Goal: Book appointment/travel/reservation

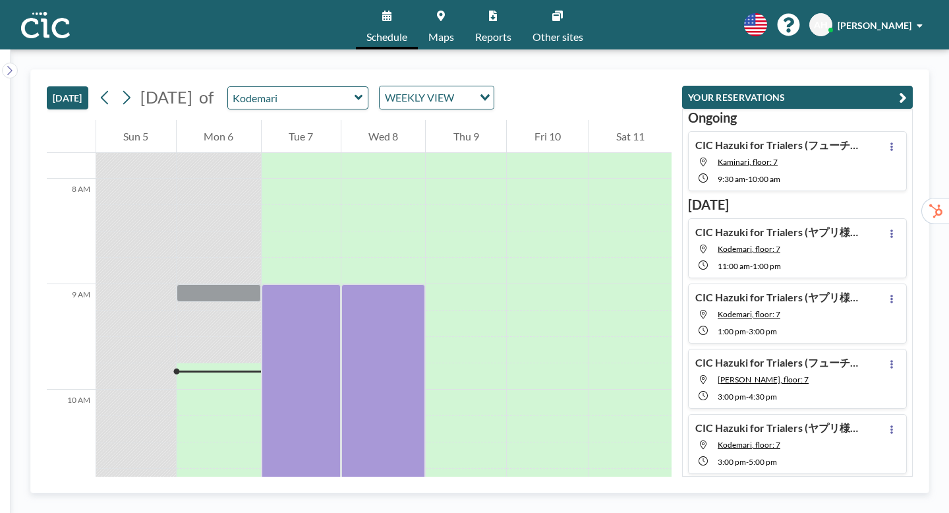
scroll to position [782, 0]
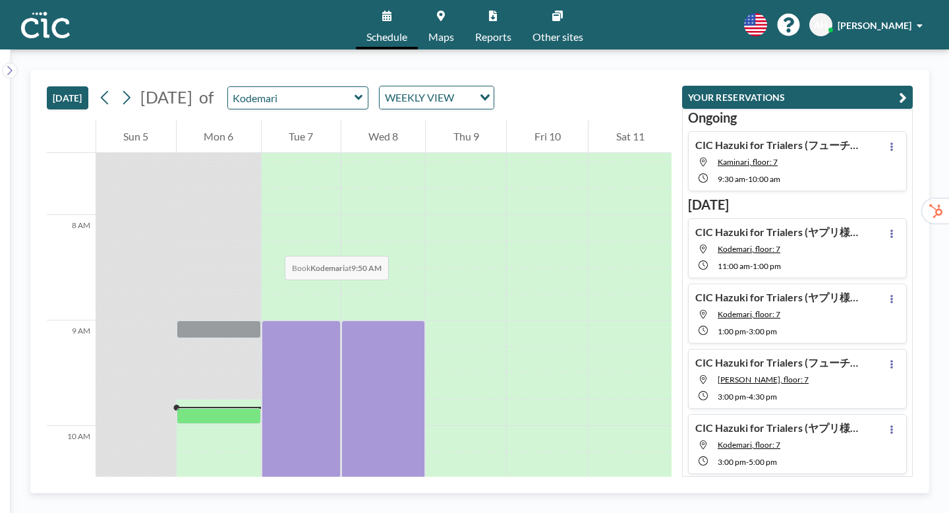
click at [218, 408] on div at bounding box center [219, 416] width 84 height 16
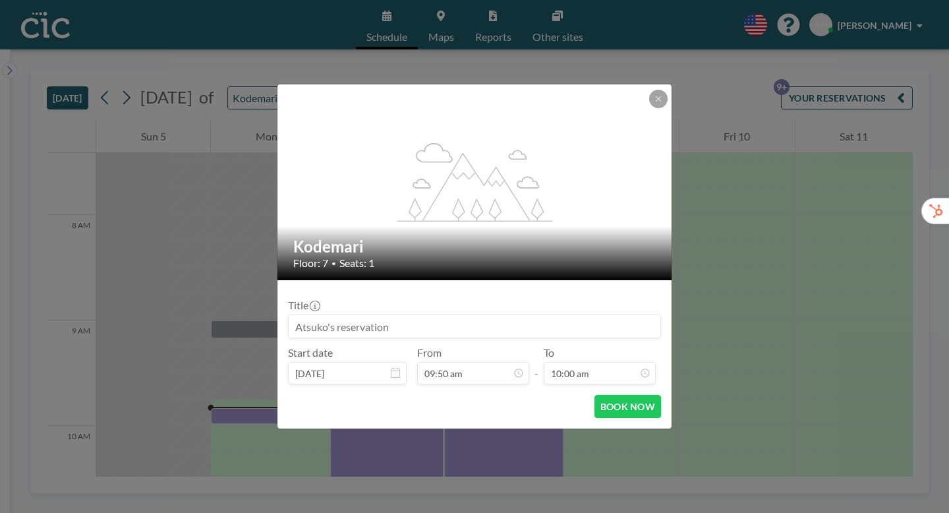
click at [352, 315] on input at bounding box center [475, 326] width 372 height 22
click at [654, 103] on icon at bounding box center [658, 99] width 8 height 8
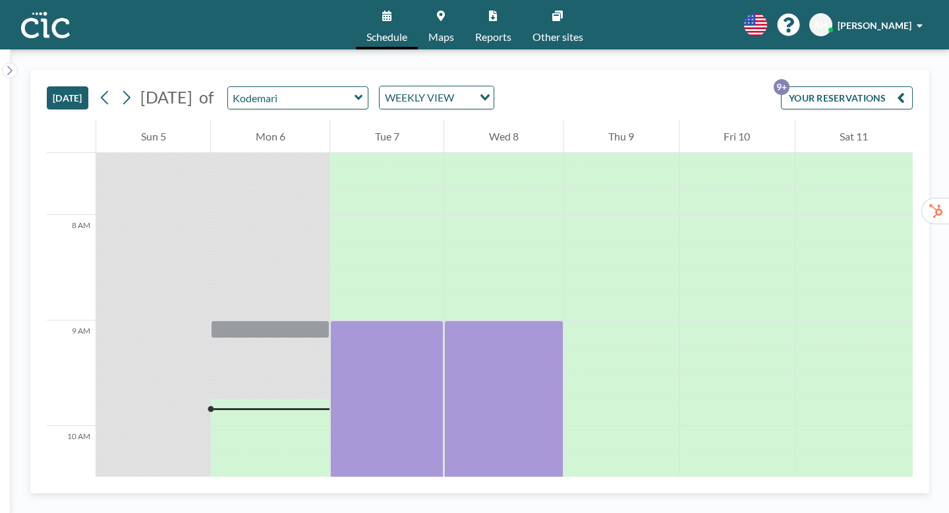
click at [905, 90] on icon "button" at bounding box center [901, 98] width 8 height 16
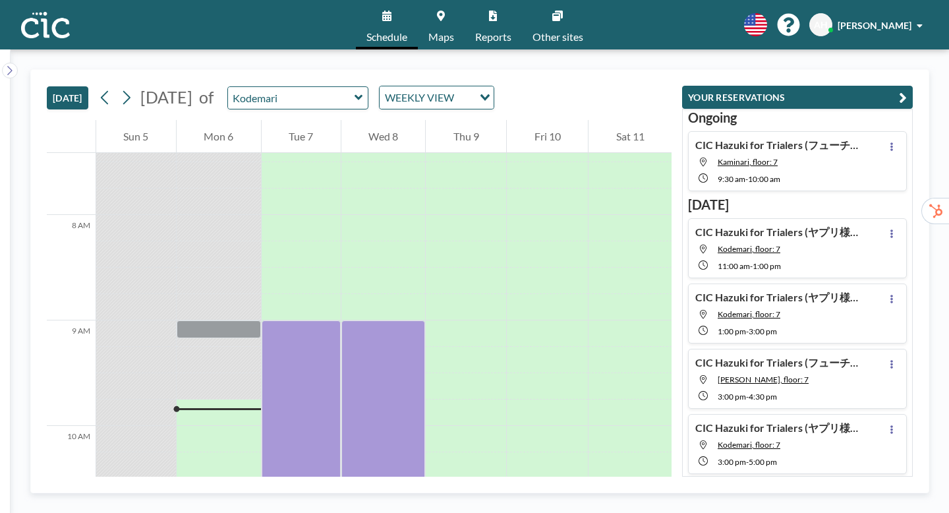
drag, startPoint x: 878, startPoint y: 188, endPoint x: 742, endPoint y: 191, distance: 135.8
click at [742, 218] on div "CIC Hazuki for Trialers (ヤプリ様） Kodemari, floor: 7 11:00 AM - 1:00 PM" at bounding box center [797, 248] width 219 height 60
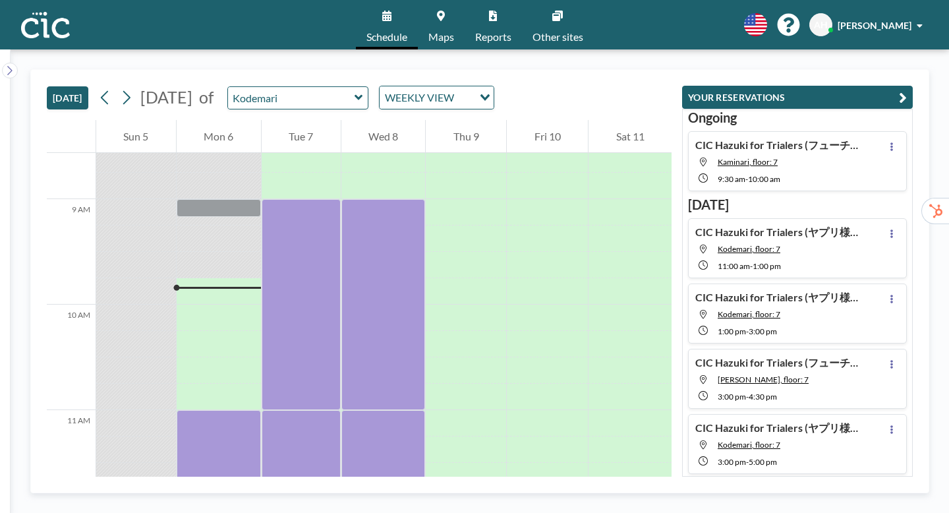
scroll to position [921, 0]
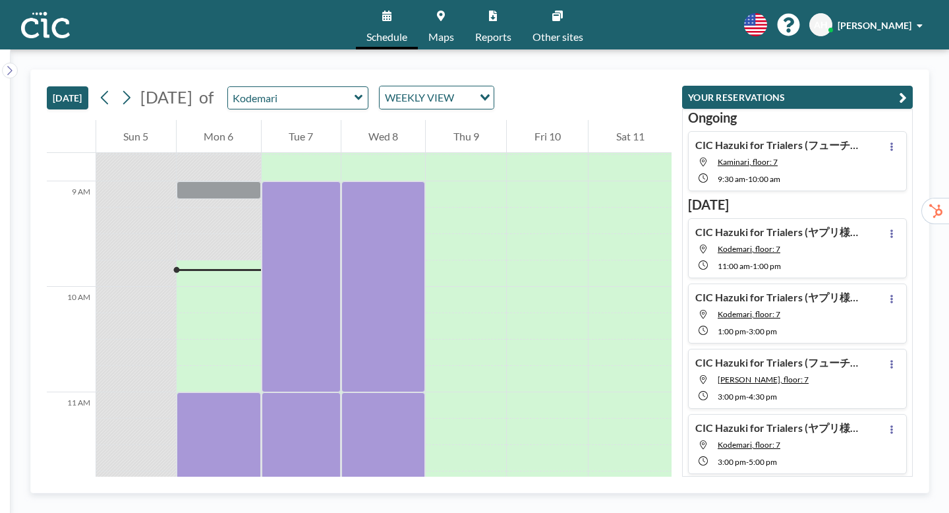
copy h4 "CIC Hazuki for Trialers (ヤプリ様）"
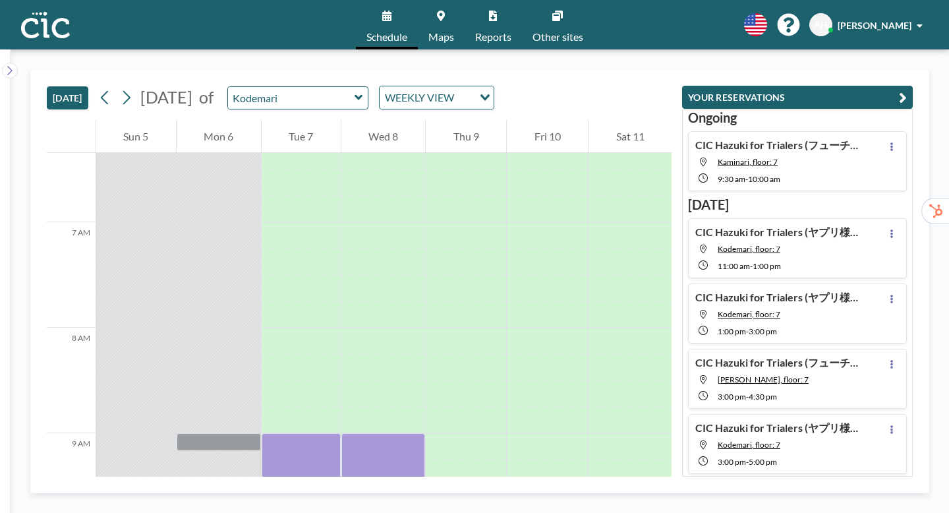
scroll to position [651, 0]
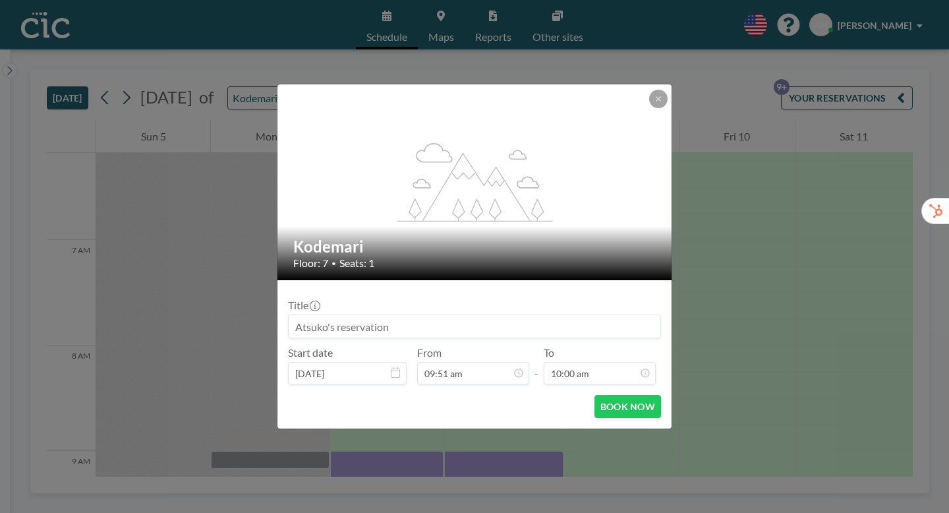
click at [351, 315] on input at bounding box center [475, 326] width 372 height 22
paste input "CIC Hazuki for Trialers (ヤプリ様）"
type input "CIC Hazuki for Trialers (ヤプリ様）"
click at [596, 395] on button "BOOK NOW" at bounding box center [627, 406] width 67 height 23
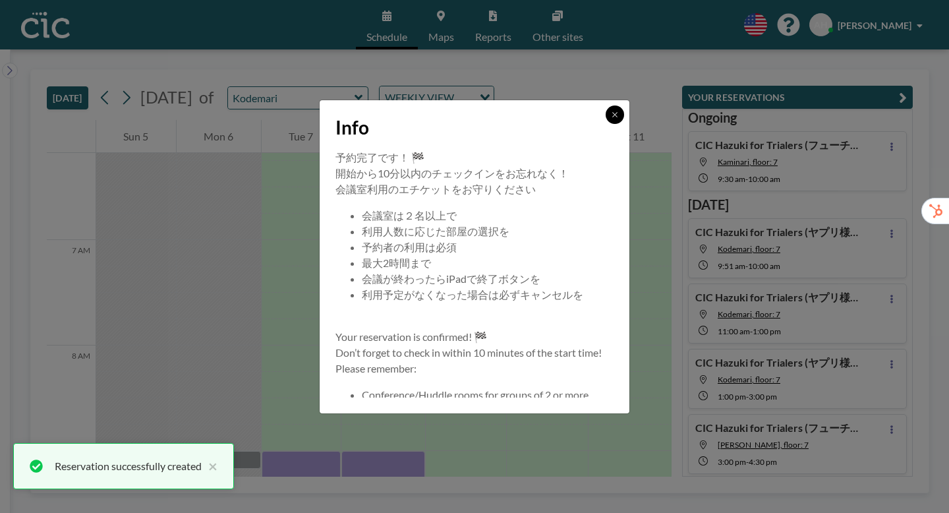
click at [606, 124] on button at bounding box center [615, 114] width 18 height 18
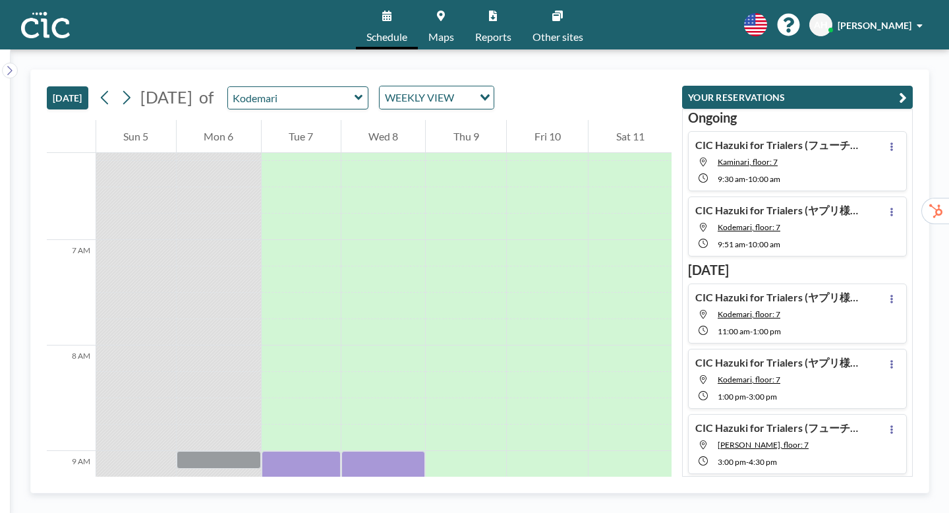
click at [860, 138] on div "CIC Hazuki for Trialers (フューチャー様) Kaminari, floor: 7 9:30 AM - 10:00 AM" at bounding box center [777, 160] width 165 height 45
type input "Kaminari"
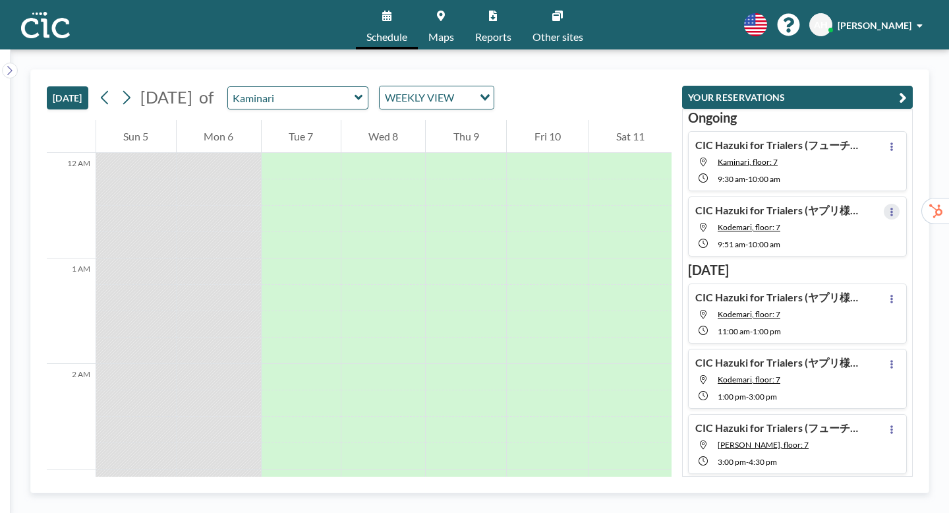
click at [894, 208] on icon at bounding box center [891, 212] width 5 height 9
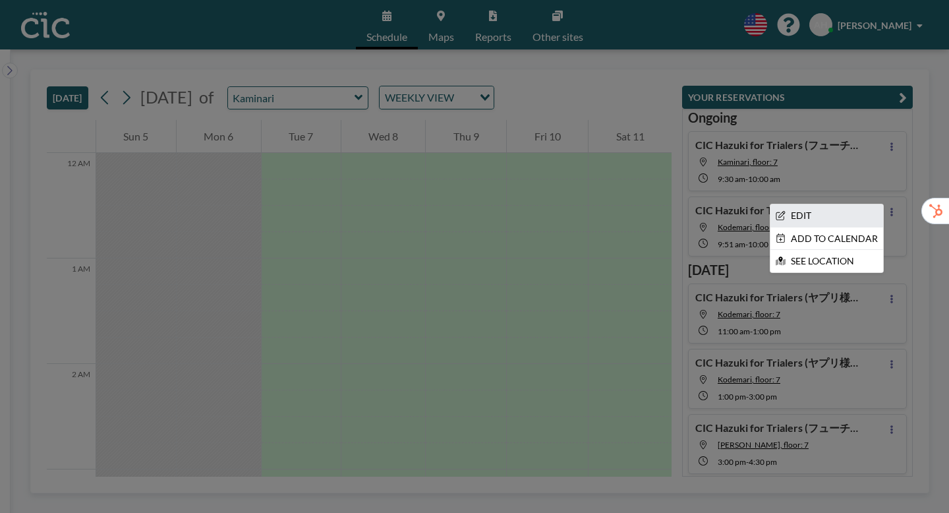
click at [876, 204] on li "EDIT" at bounding box center [826, 215] width 113 height 22
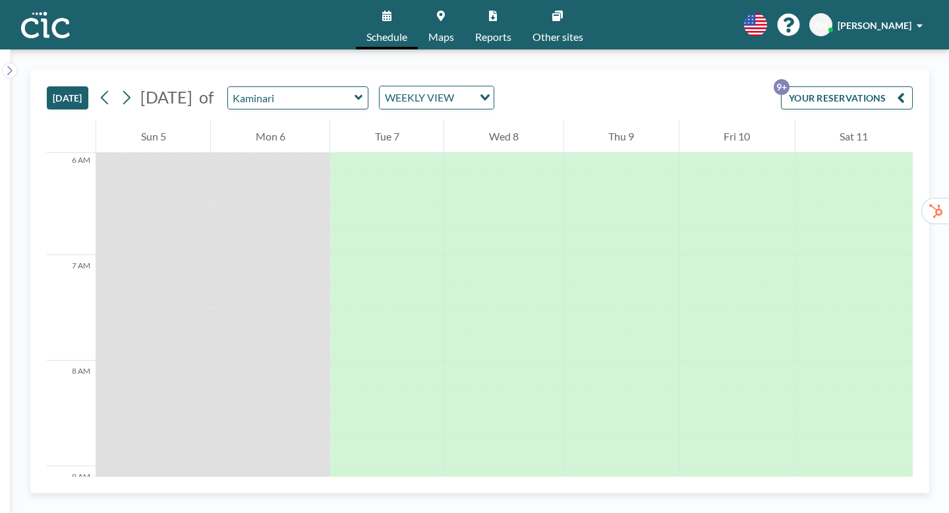
scroll to position [637, 0]
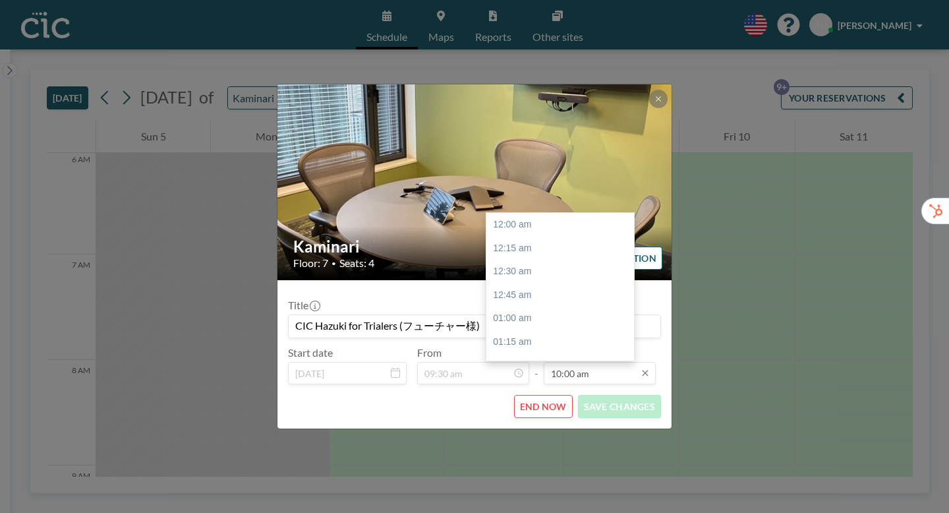
scroll to position [842, 0]
click at [509, 403] on div "11:00 am" at bounding box center [560, 415] width 148 height 24
type input "11:00 am"
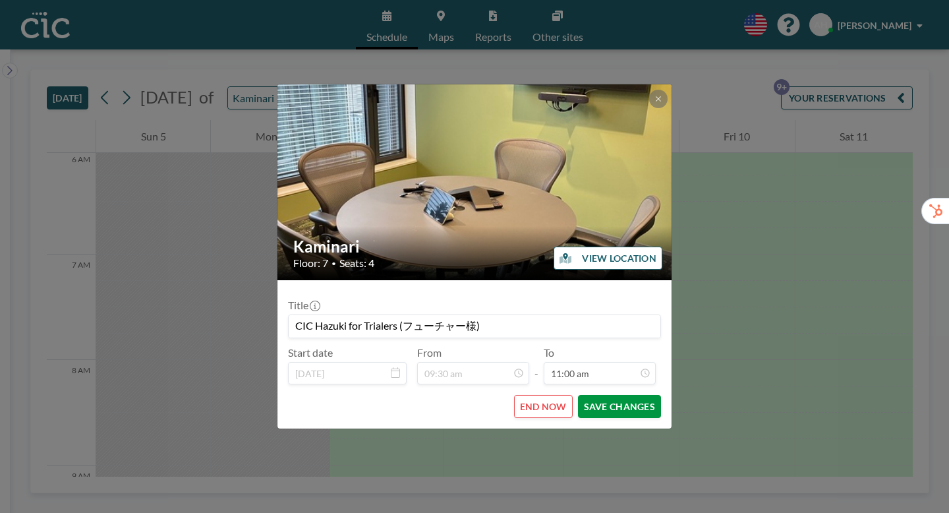
scroll to position [0, 0]
click at [585, 395] on button "SAVE CHANGES" at bounding box center [619, 406] width 83 height 23
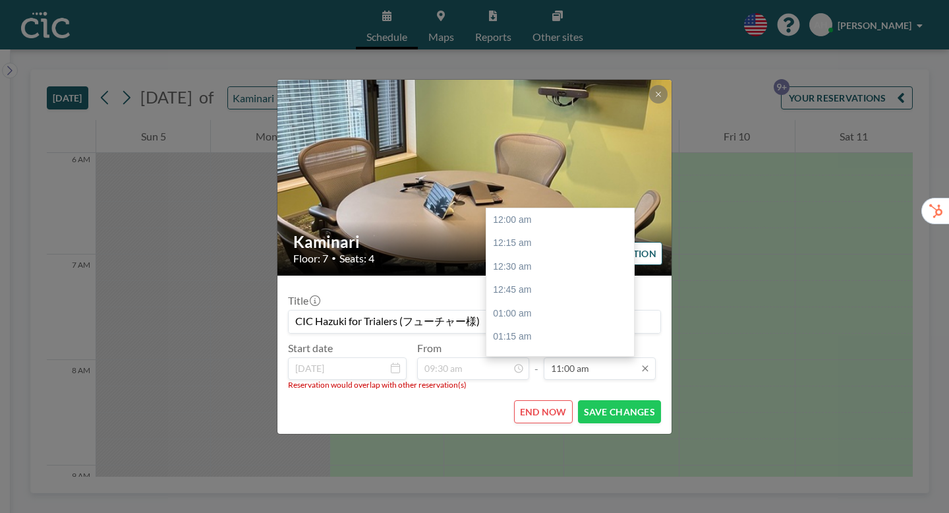
scroll to position [926, 0]
click at [494, 314] on div "11:00 am" at bounding box center [560, 326] width 148 height 24
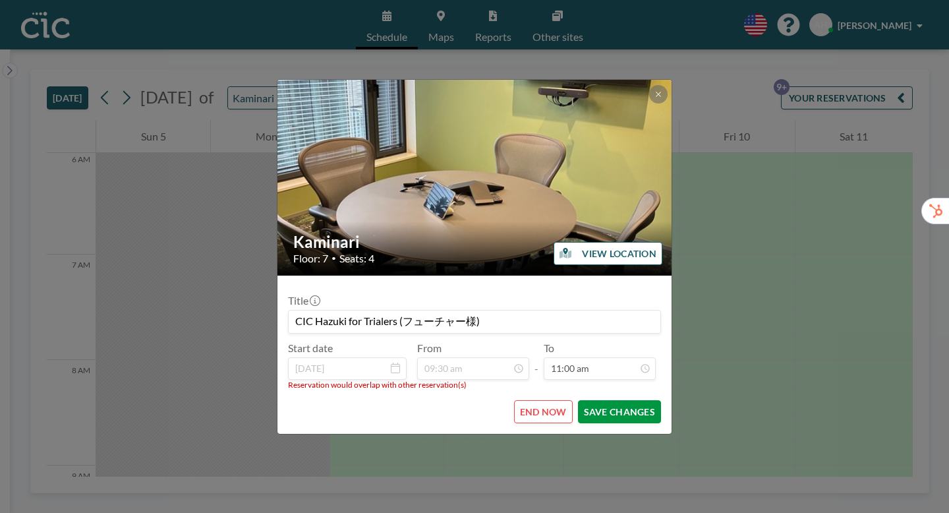
scroll to position [0, 0]
click at [612, 400] on button "SAVE CHANGES" at bounding box center [619, 411] width 83 height 23
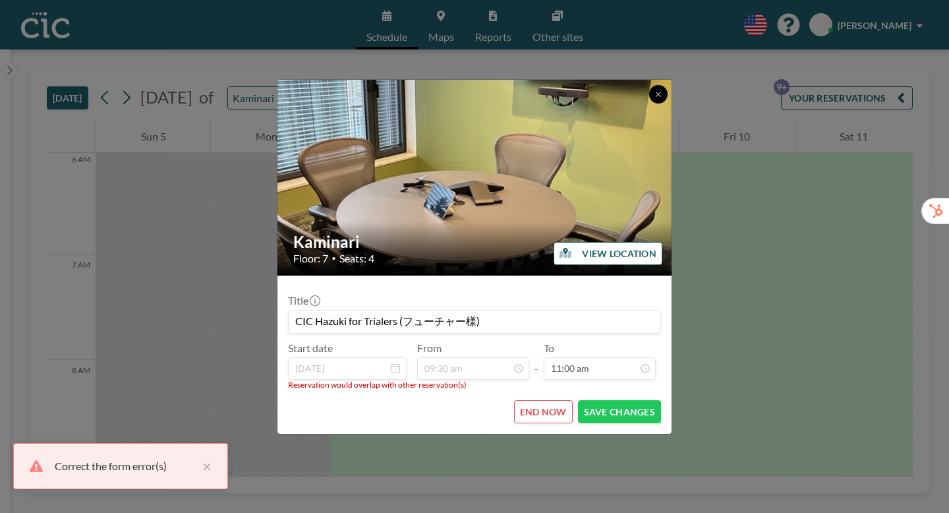
click at [649, 103] on button at bounding box center [658, 94] width 18 height 18
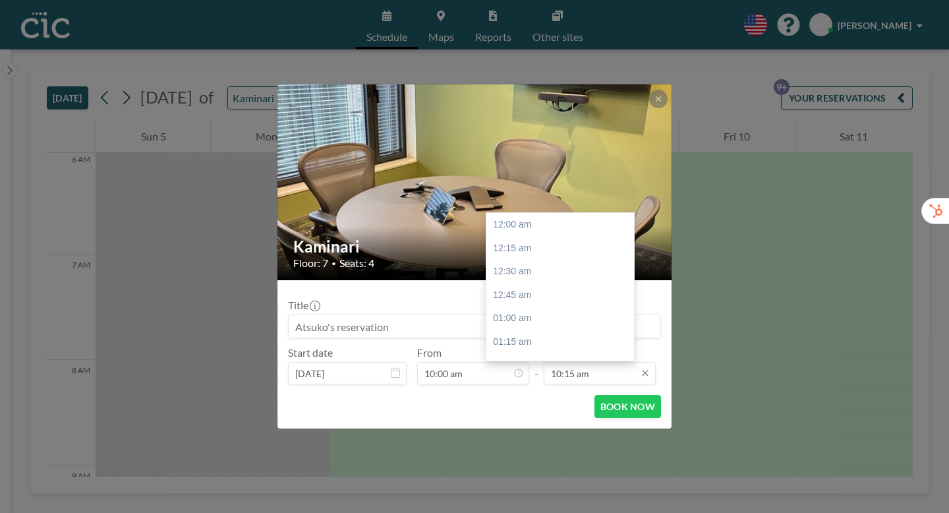
scroll to position [863, 0]
click at [531, 382] on div "11:00 am" at bounding box center [560, 394] width 148 height 24
type input "11:00 am"
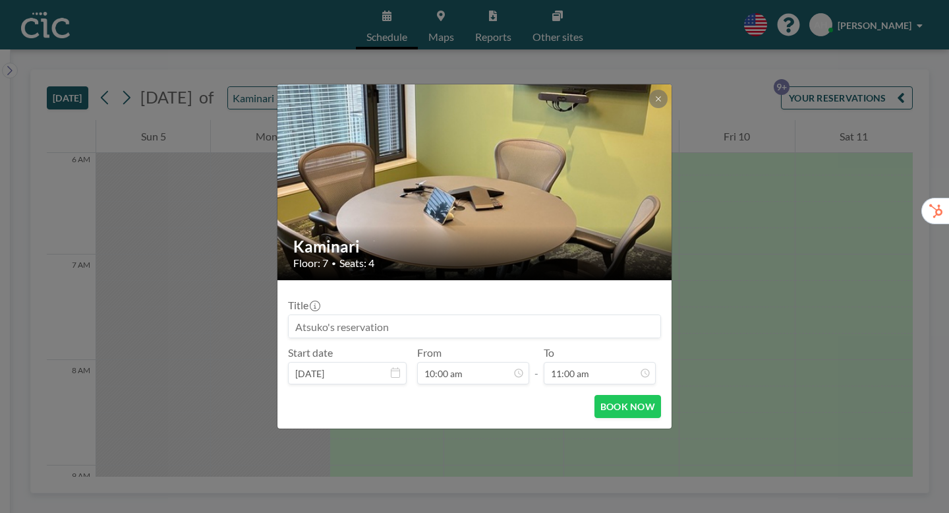
click at [511, 316] on input at bounding box center [475, 326] width 372 height 22
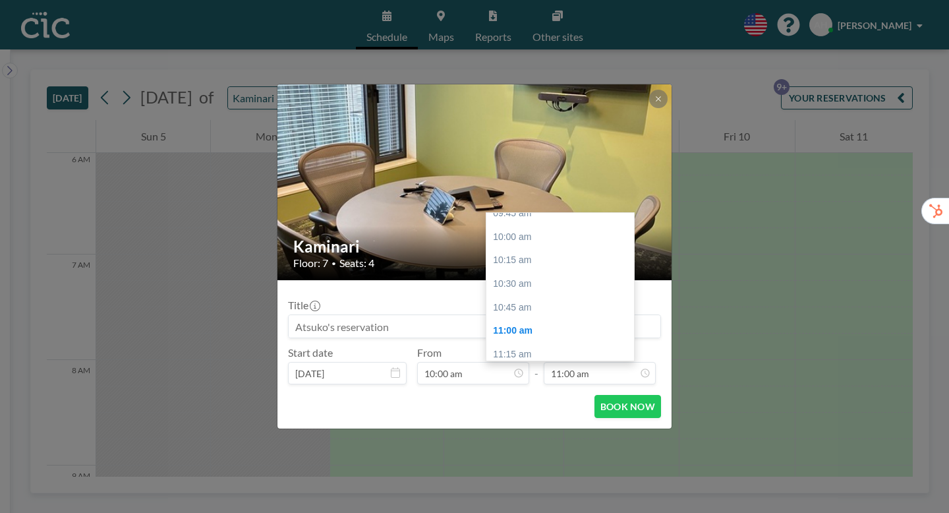
paste input "CIC Hazuki for Trialers (ヤプリ様）"
type input "CIC Hazuki for Trialers (ヤプリ様）"
click at [596, 395] on button "BOOK NOW" at bounding box center [627, 406] width 67 height 23
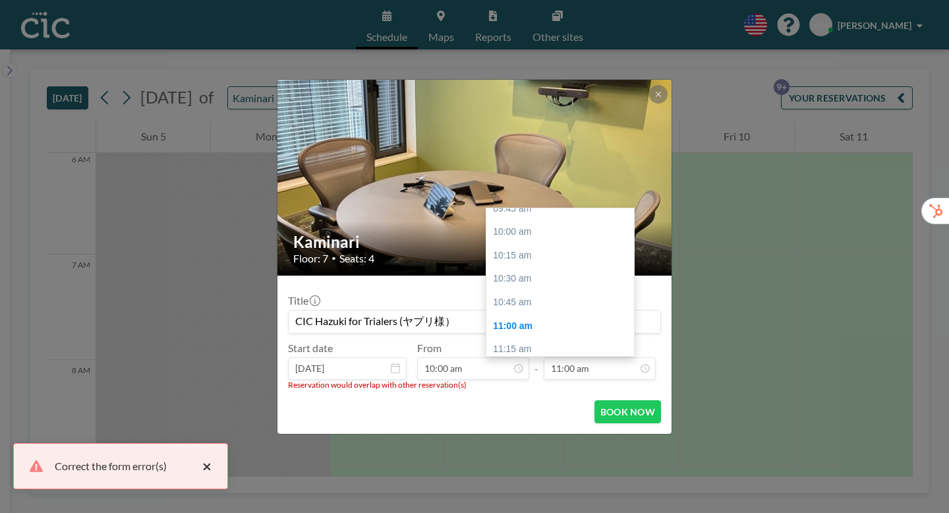
click at [196, 474] on button "×" at bounding box center [204, 466] width 16 height 16
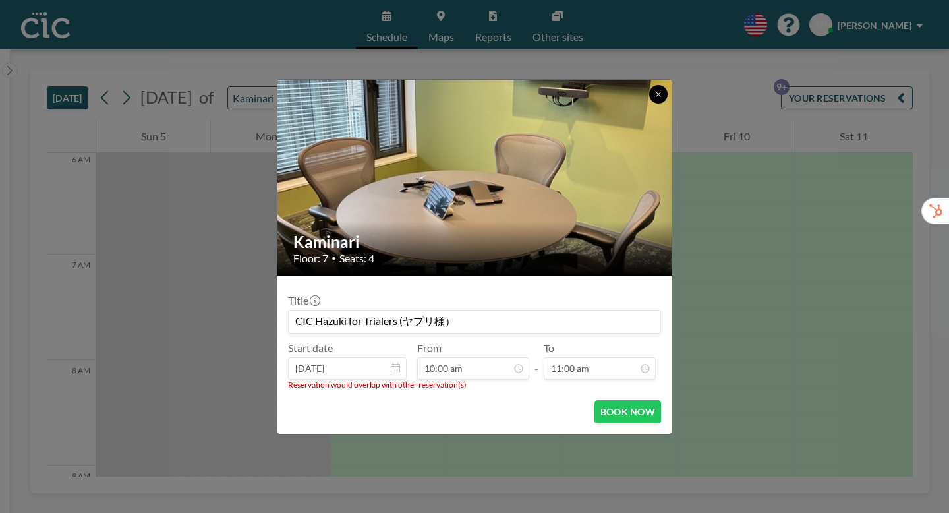
click at [649, 103] on button at bounding box center [658, 94] width 18 height 18
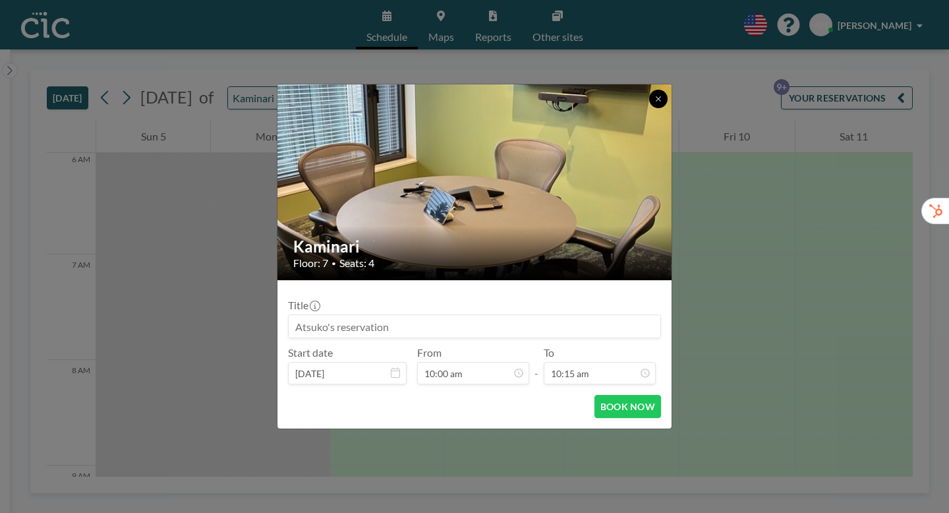
click at [654, 103] on icon at bounding box center [658, 99] width 8 height 8
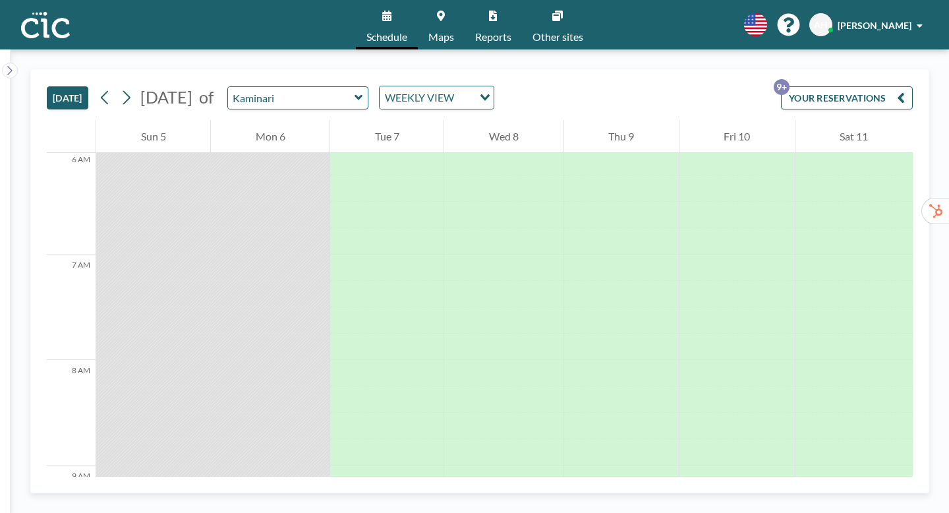
click at [355, 91] on icon at bounding box center [359, 97] width 9 height 13
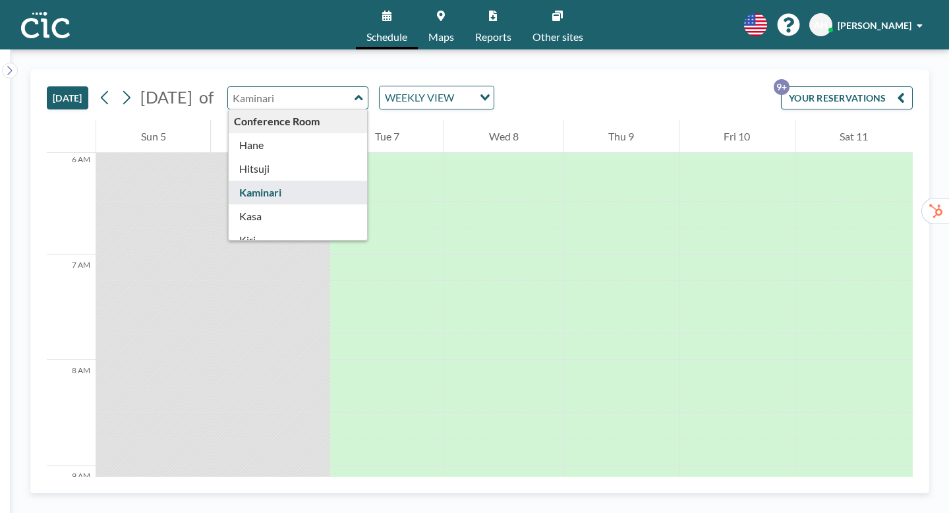
click at [264, 87] on input "text" at bounding box center [291, 98] width 127 height 22
type input "こ"
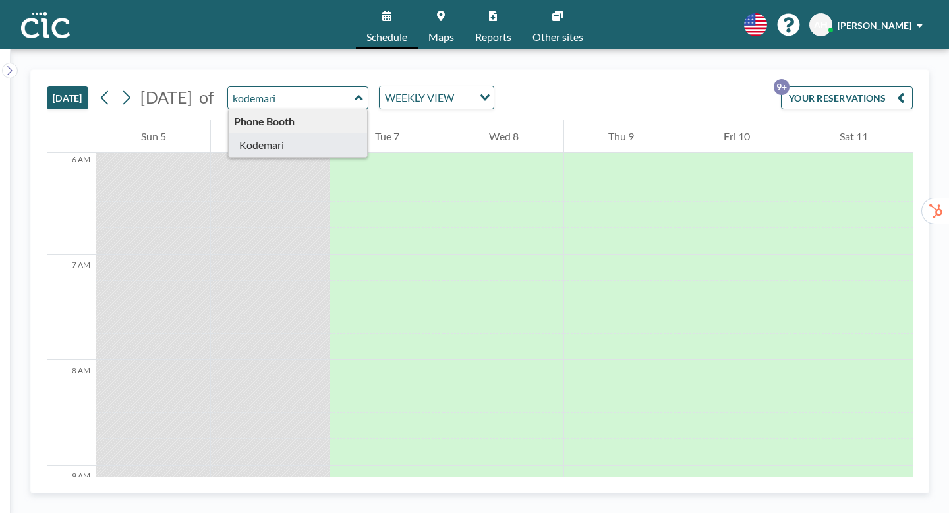
type input "Kodemari"
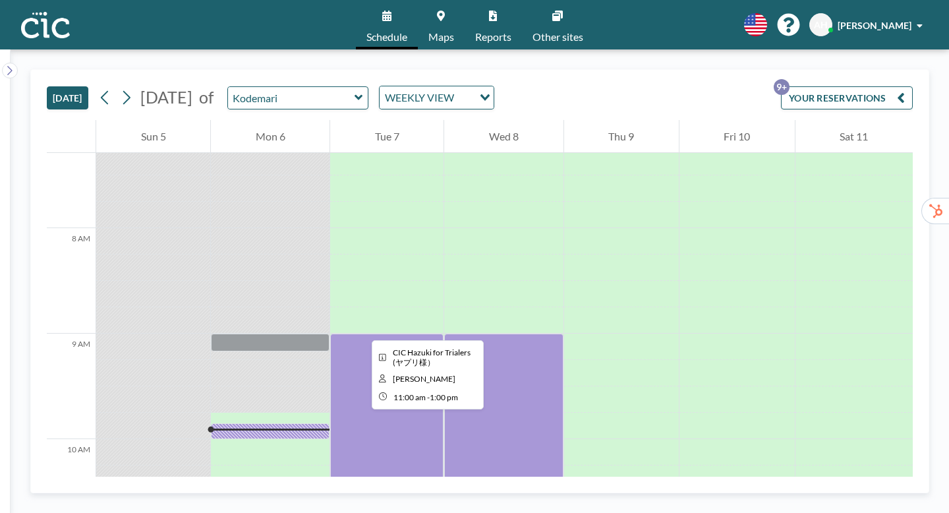
scroll to position [744, 0]
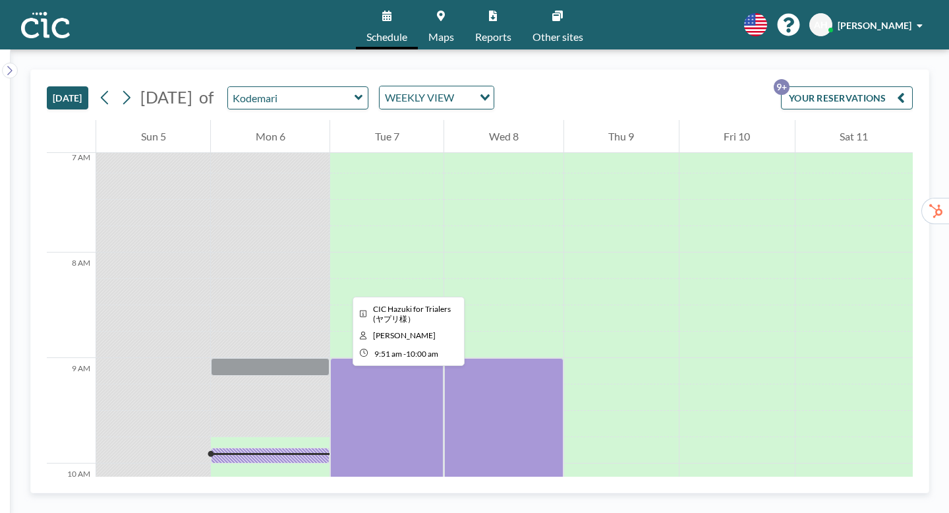
click at [273, 448] on div at bounding box center [270, 456] width 119 height 16
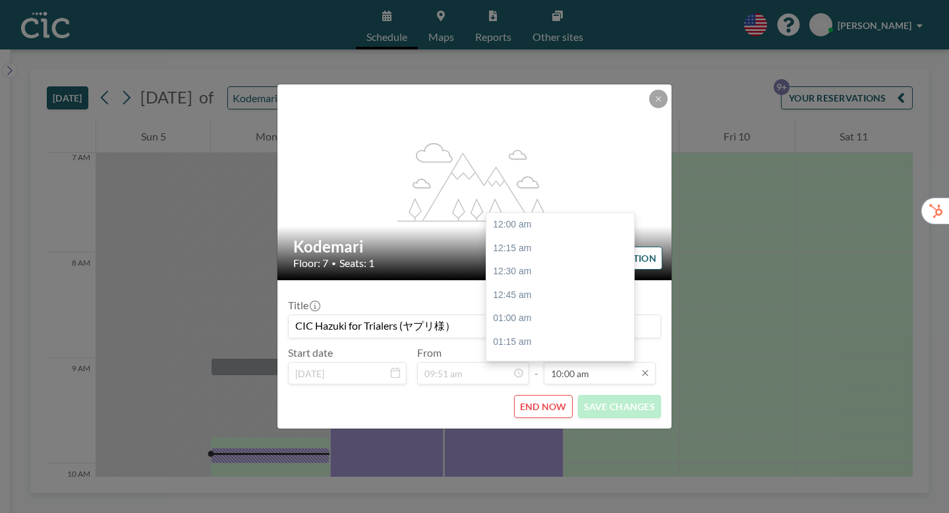
scroll to position [842, 0]
click at [571, 362] on input "10:00 am" at bounding box center [600, 373] width 112 height 22
click at [506, 403] on div "11:00 am" at bounding box center [560, 415] width 148 height 24
type input "11:00 am"
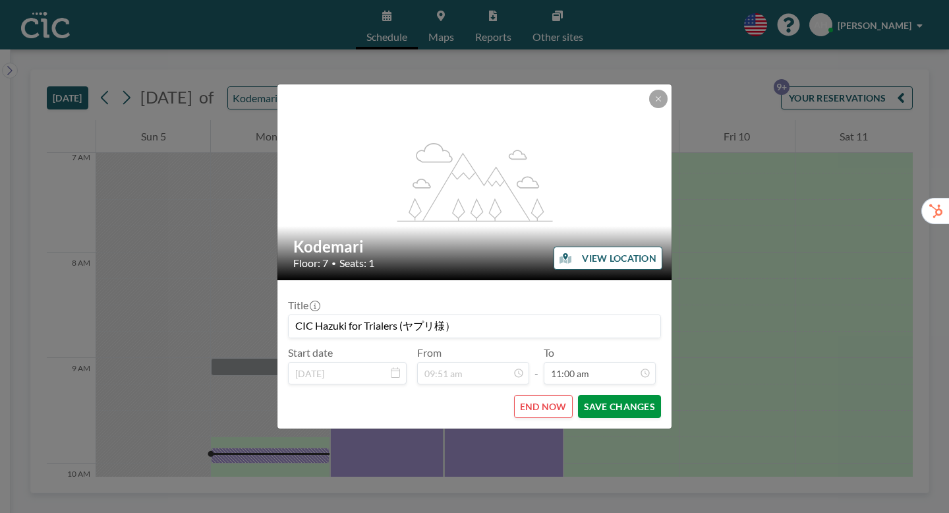
click at [591, 395] on button "SAVE CHANGES" at bounding box center [619, 406] width 83 height 23
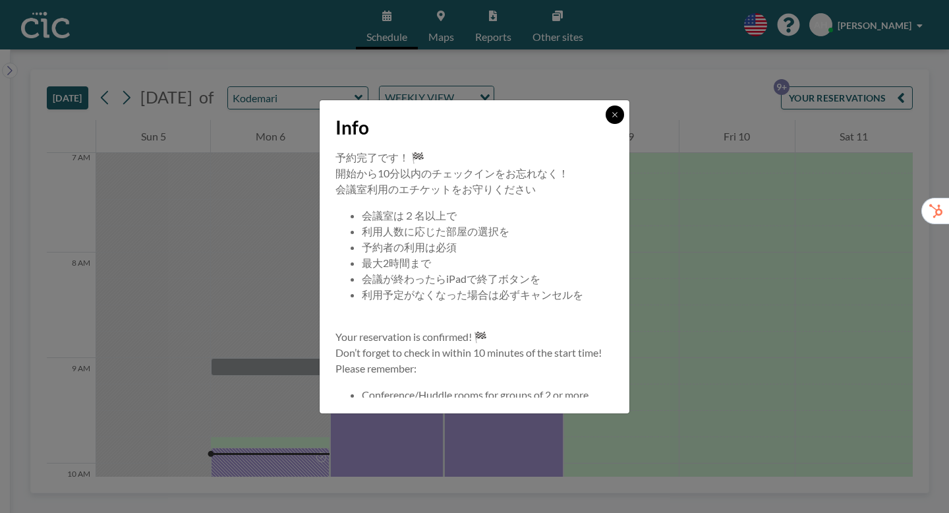
click at [606, 124] on button at bounding box center [615, 114] width 18 height 18
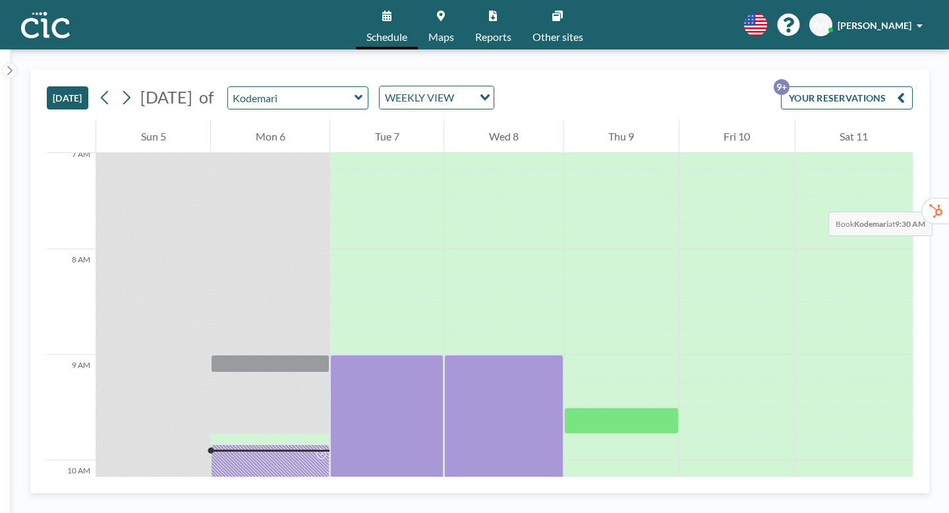
scroll to position [737, 0]
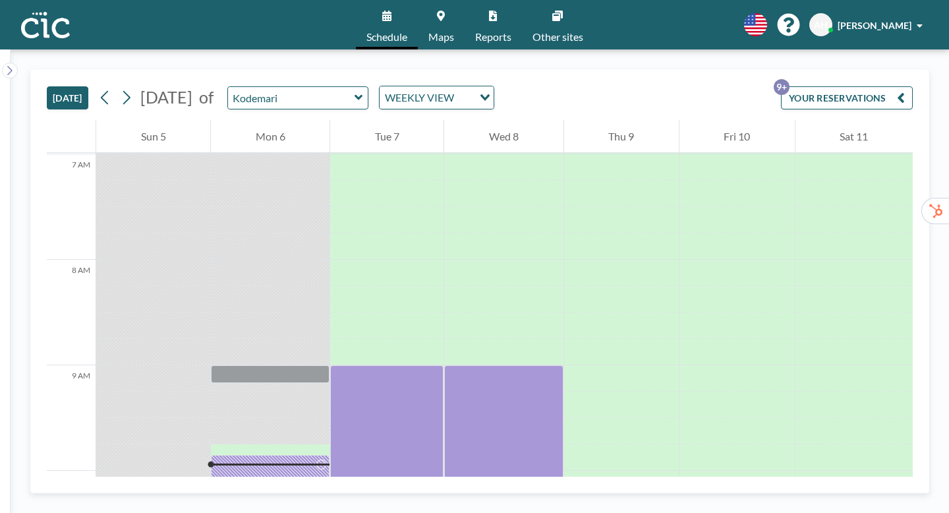
click at [444, 32] on span "Maps" at bounding box center [441, 37] width 26 height 11
